Goal: Find specific page/section: Find specific page/section

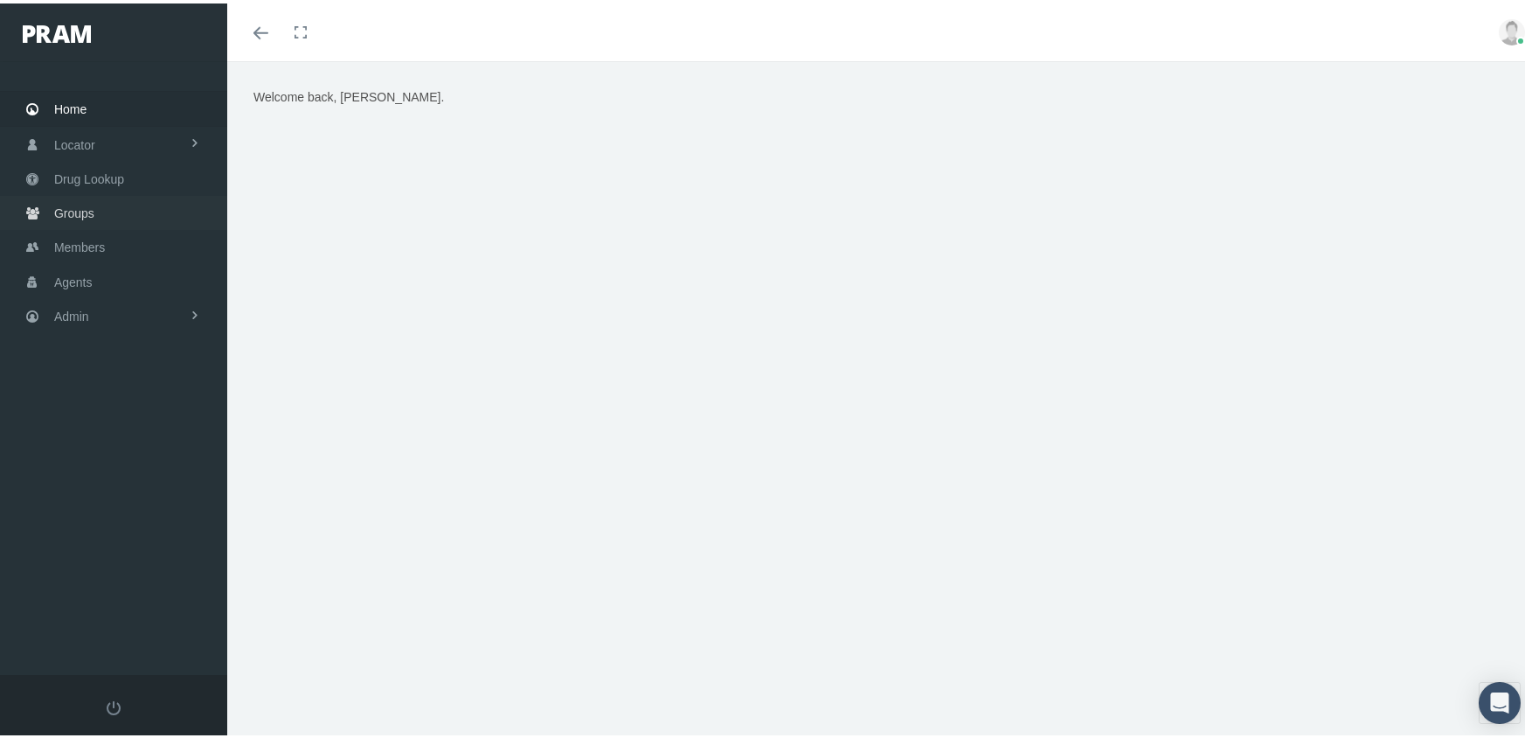
click at [79, 201] on span "Groups" at bounding box center [74, 209] width 40 height 33
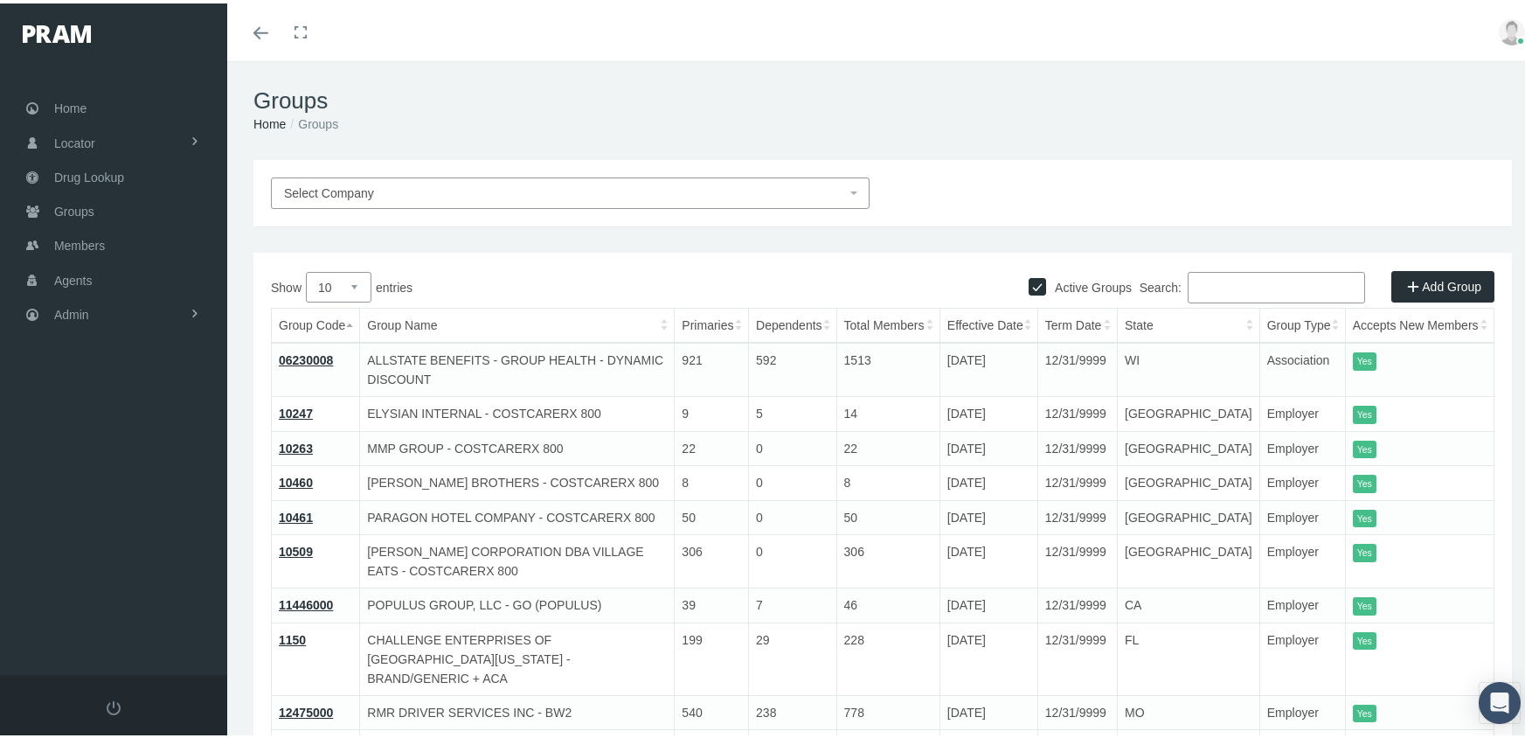
click at [1205, 282] on input "Search:" at bounding box center [1276, 283] width 177 height 31
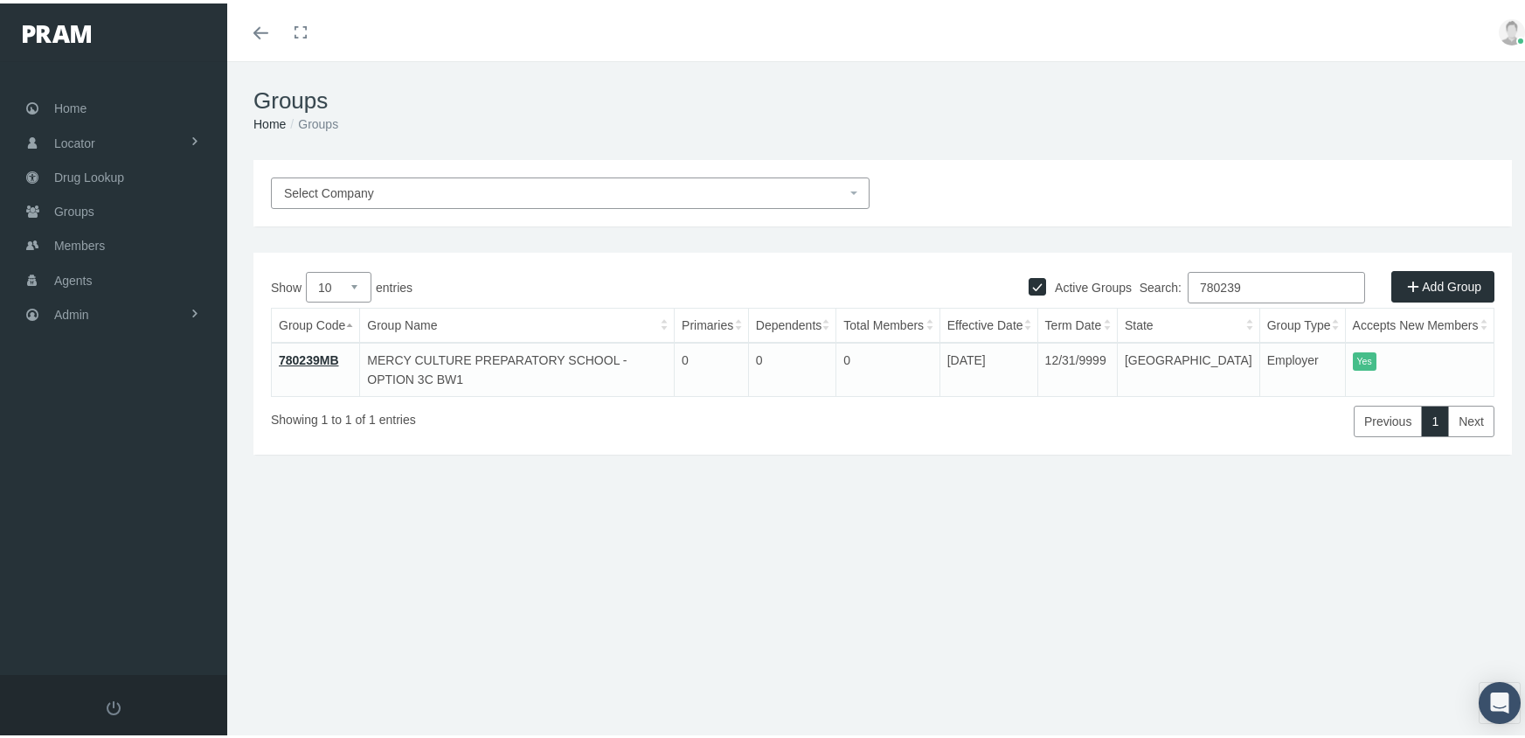
drag, startPoint x: 1272, startPoint y: 278, endPoint x: 1103, endPoint y: 284, distance: 168.8
click at [1103, 284] on div "Active Groups Add Group Show 10 25 50 100 entries Search: 780239 Group Code Gro…" at bounding box center [882, 350] width 1258 height 202
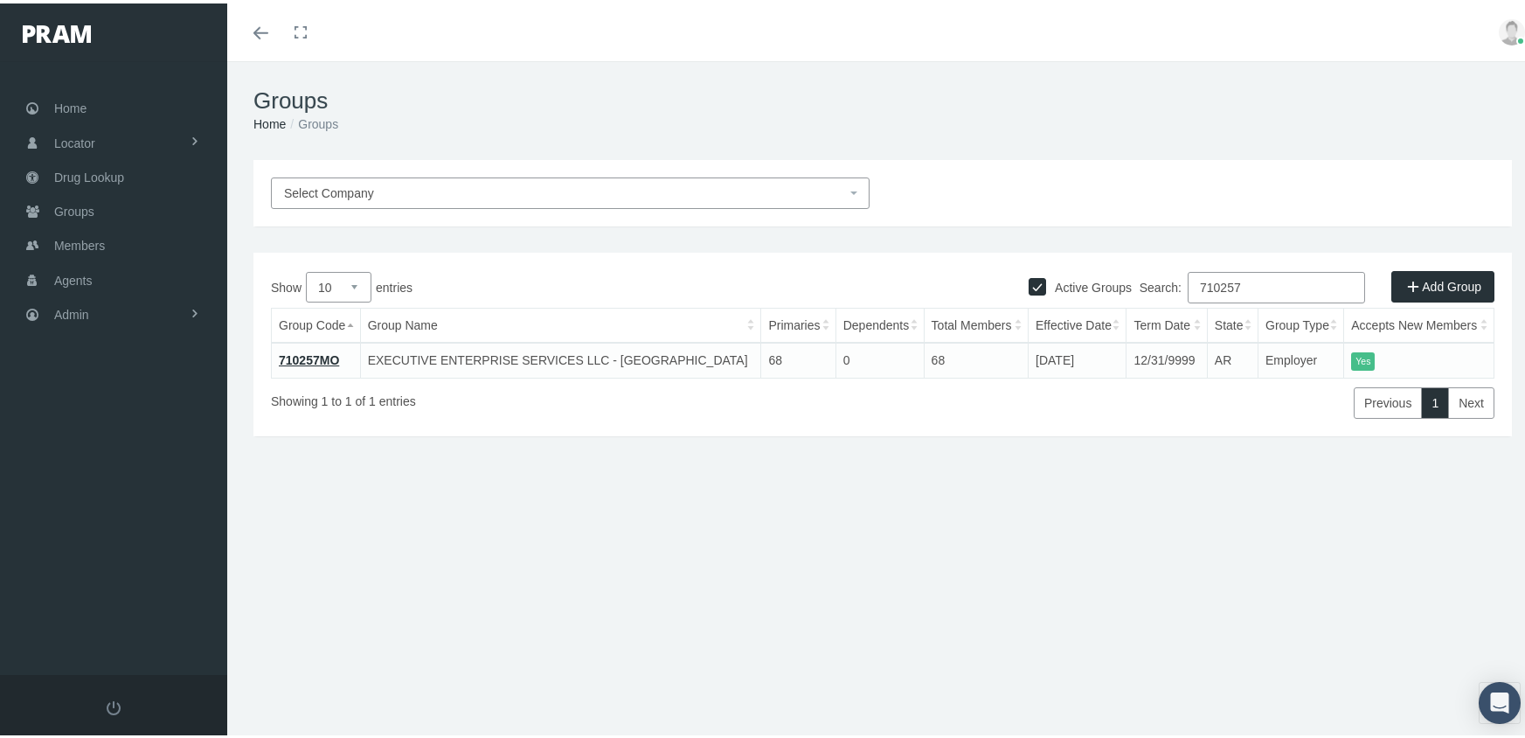
type input "710257"
